Goal: Transaction & Acquisition: Obtain resource

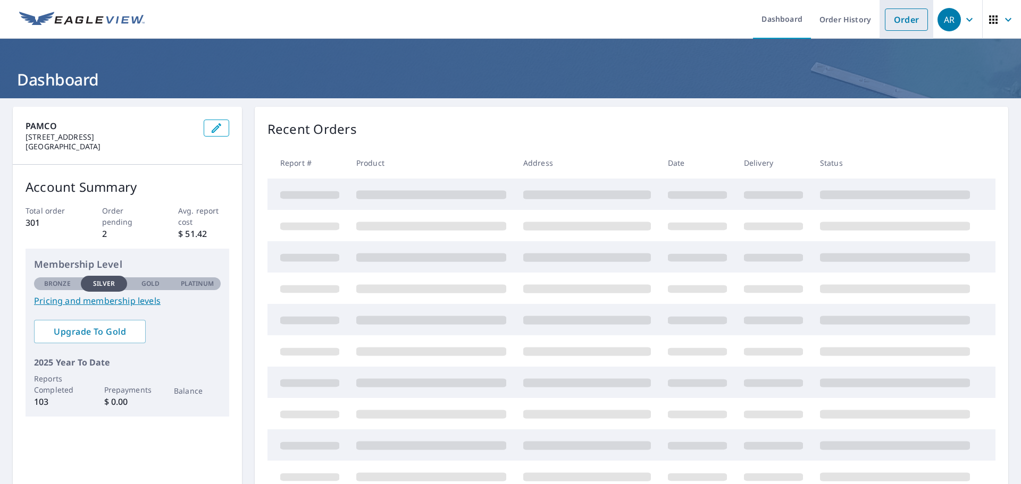
click at [903, 21] on link "Order" at bounding box center [906, 20] width 43 height 22
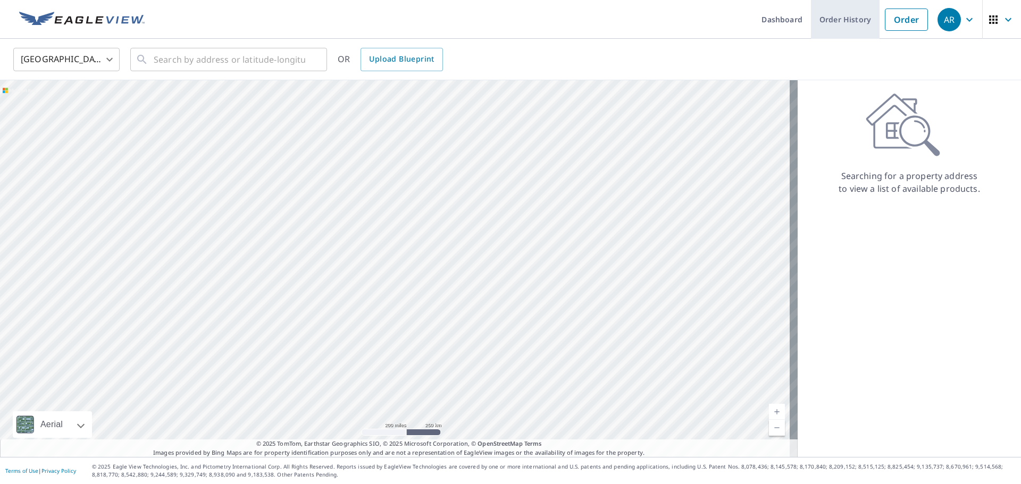
click at [843, 20] on link "Order History" at bounding box center [845, 19] width 69 height 39
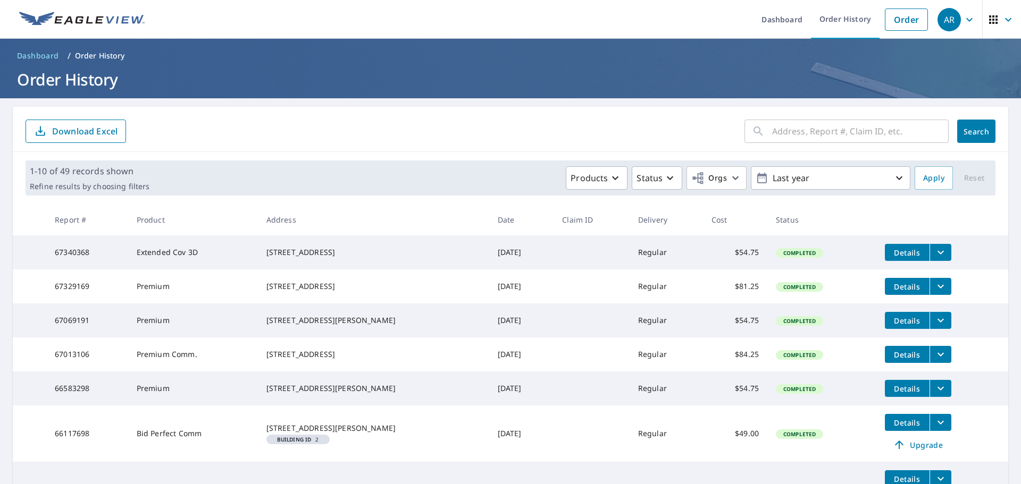
click at [935, 289] on icon "filesDropdownBtn-67329169" at bounding box center [940, 286] width 13 height 13
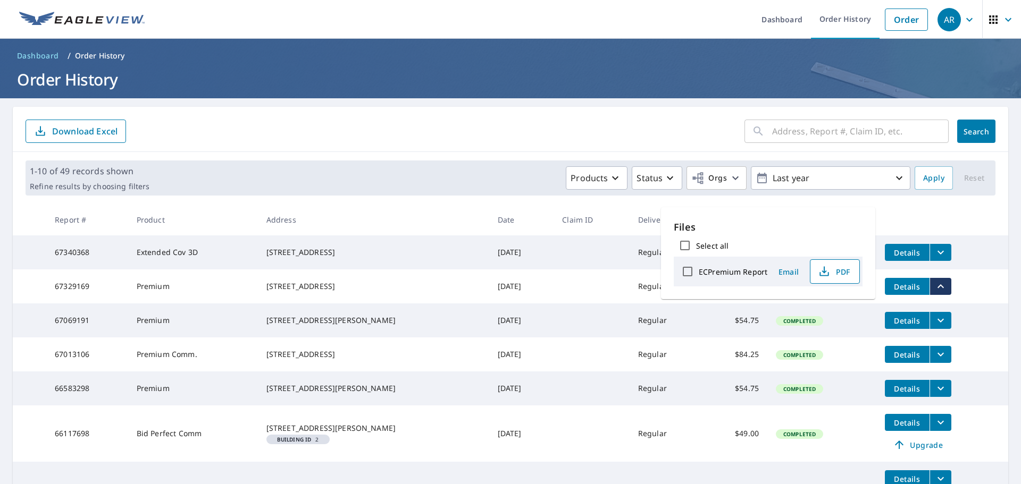
click at [837, 270] on span "PDF" at bounding box center [834, 271] width 34 height 13
click at [347, 258] on div "[STREET_ADDRESS]" at bounding box center [373, 252] width 214 height 11
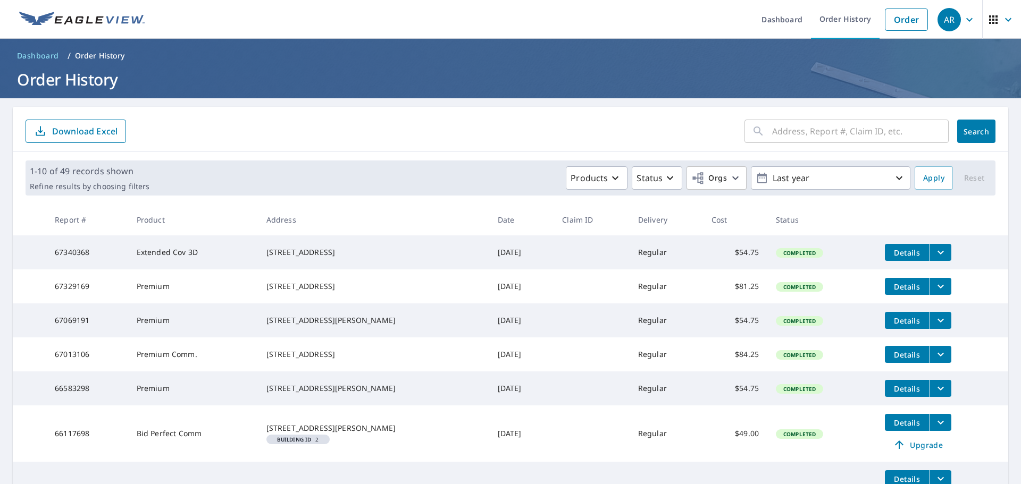
click at [897, 251] on span "Details" at bounding box center [907, 253] width 32 height 10
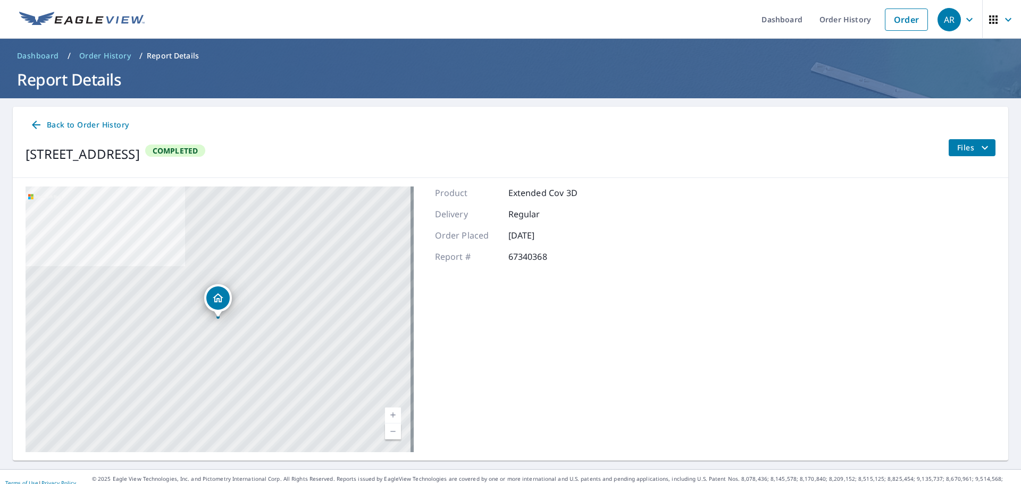
click at [978, 145] on icon "filesDropdownBtn-67340368" at bounding box center [984, 147] width 13 height 13
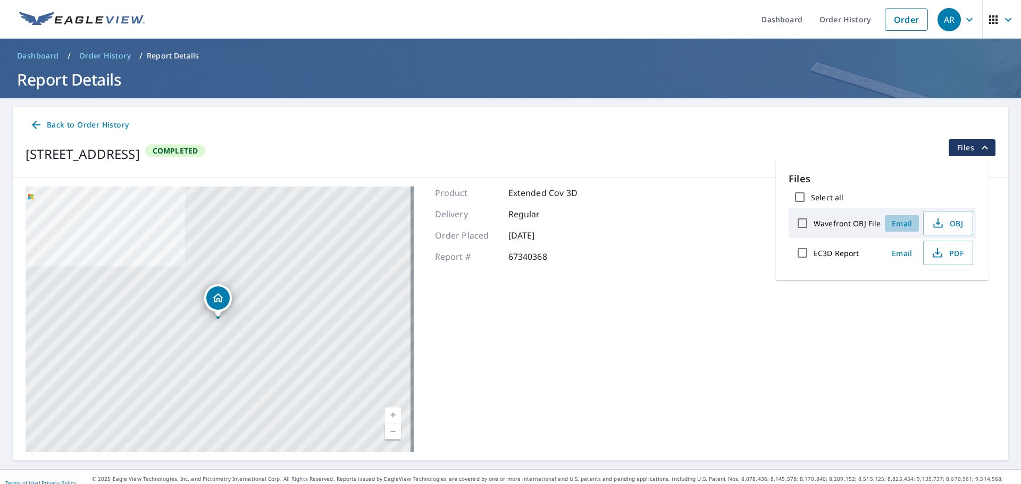
click at [897, 225] on span "Email" at bounding box center [902, 224] width 26 height 10
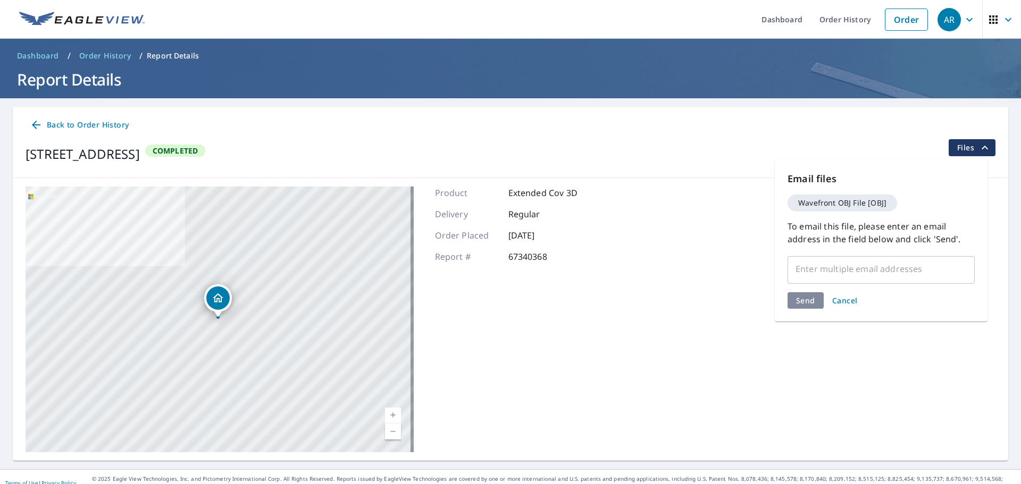
click at [827, 269] on input "text" at bounding box center [873, 269] width 162 height 20
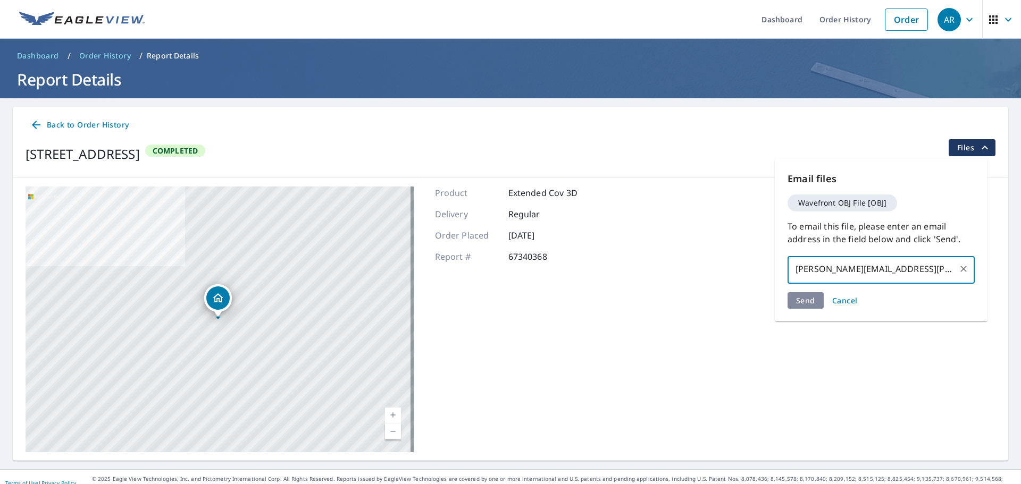
type input "[PERSON_NAME][EMAIL_ADDRESS][PERSON_NAME][DOMAIN_NAME]"
click at [802, 306] on div "Send Cancel" at bounding box center [880, 300] width 187 height 16
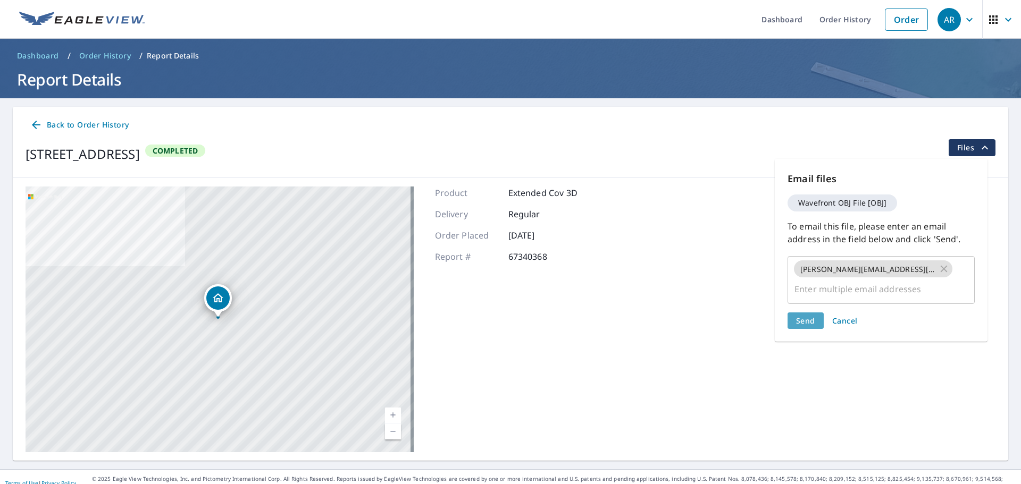
click at [807, 316] on span "Send" at bounding box center [805, 321] width 19 height 10
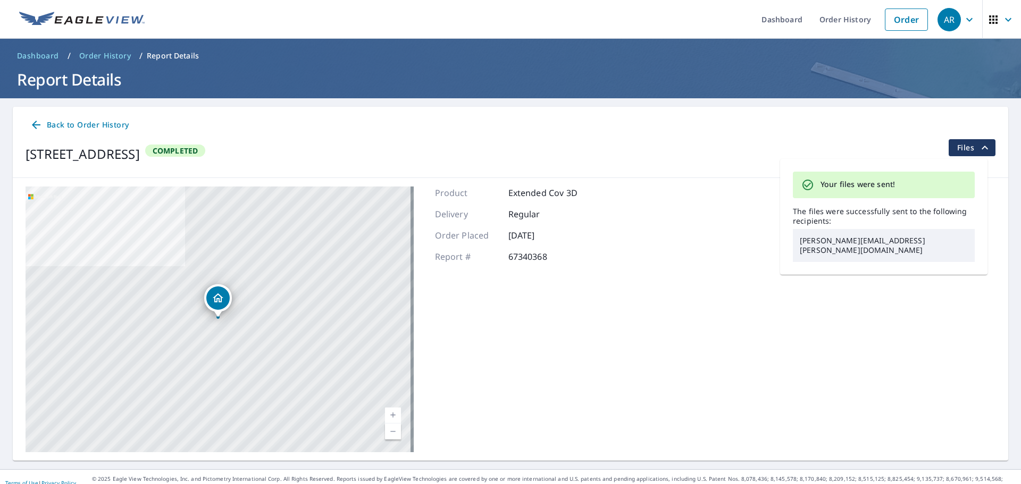
click at [978, 146] on icon "filesDropdownBtn-67340368" at bounding box center [984, 147] width 13 height 13
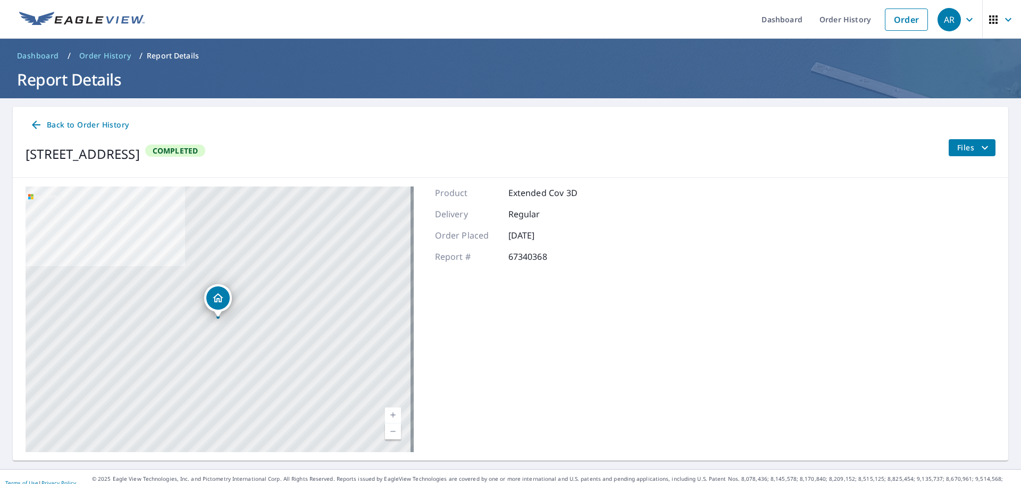
click at [978, 147] on icon "filesDropdownBtn-67340368" at bounding box center [984, 147] width 13 height 13
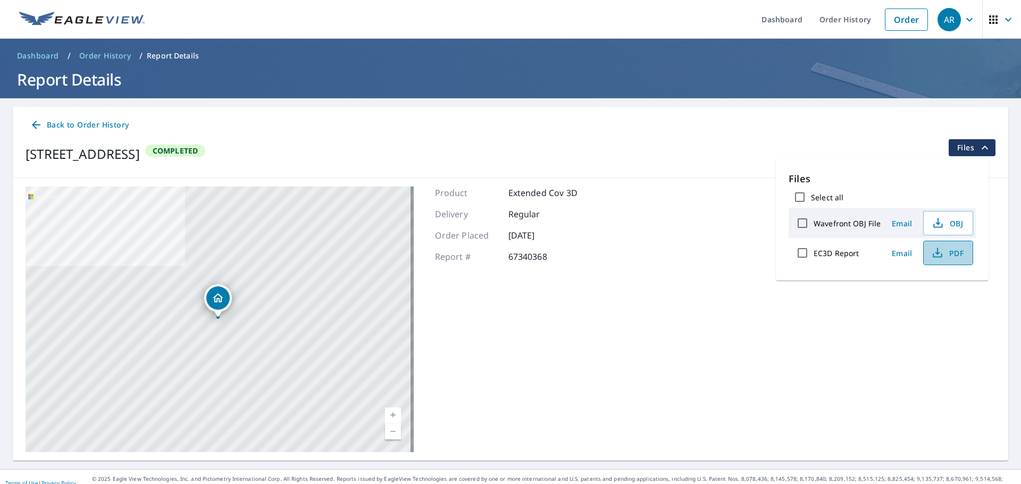
click at [956, 250] on span "PDF" at bounding box center [947, 253] width 34 height 13
drag, startPoint x: 27, startPoint y: 154, endPoint x: 221, endPoint y: 156, distance: 194.6
click at [140, 156] on div "[STREET_ADDRESS]" at bounding box center [83, 154] width 114 height 19
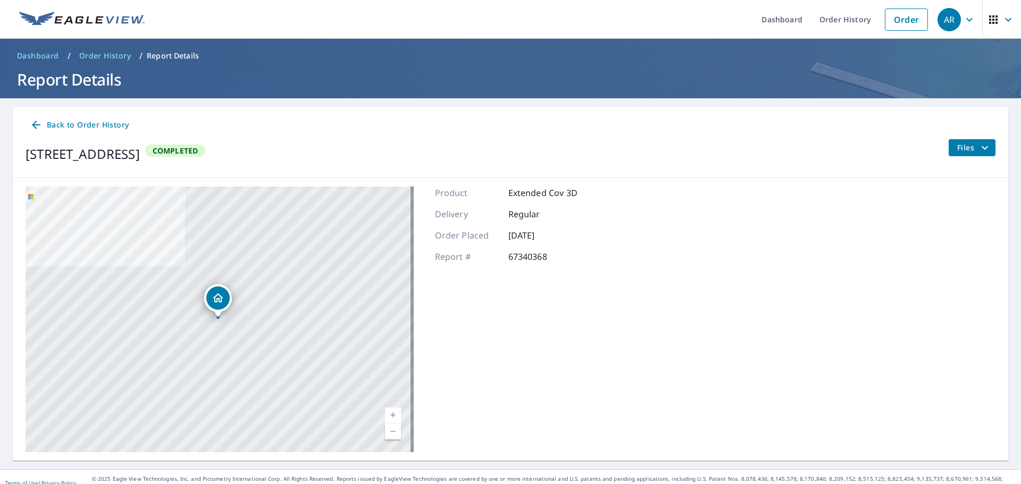
copy div "[STREET_ADDRESS]"
